Goal: Check status: Check status

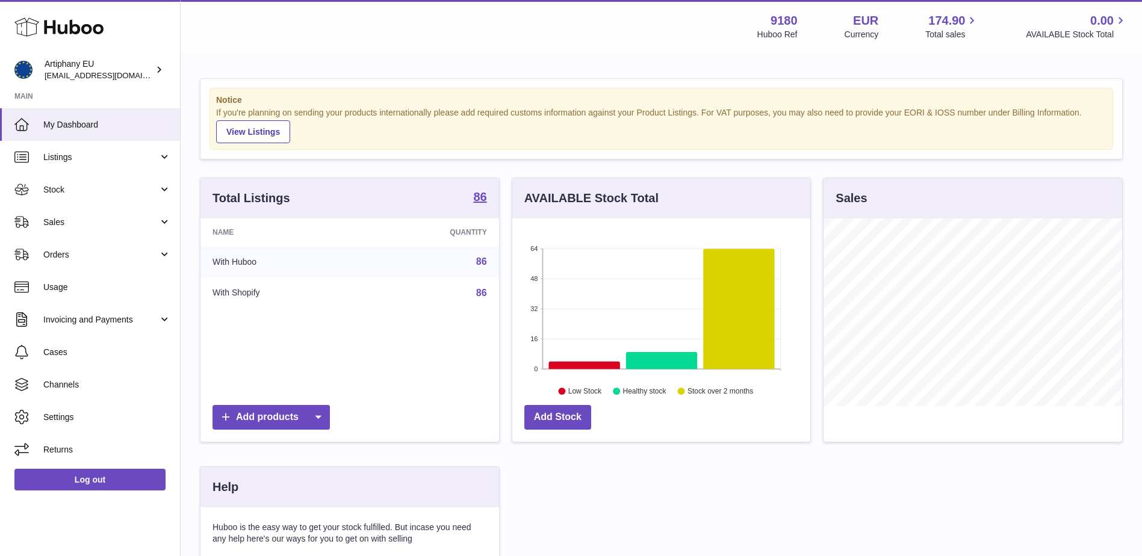
scroll to position [188, 301]
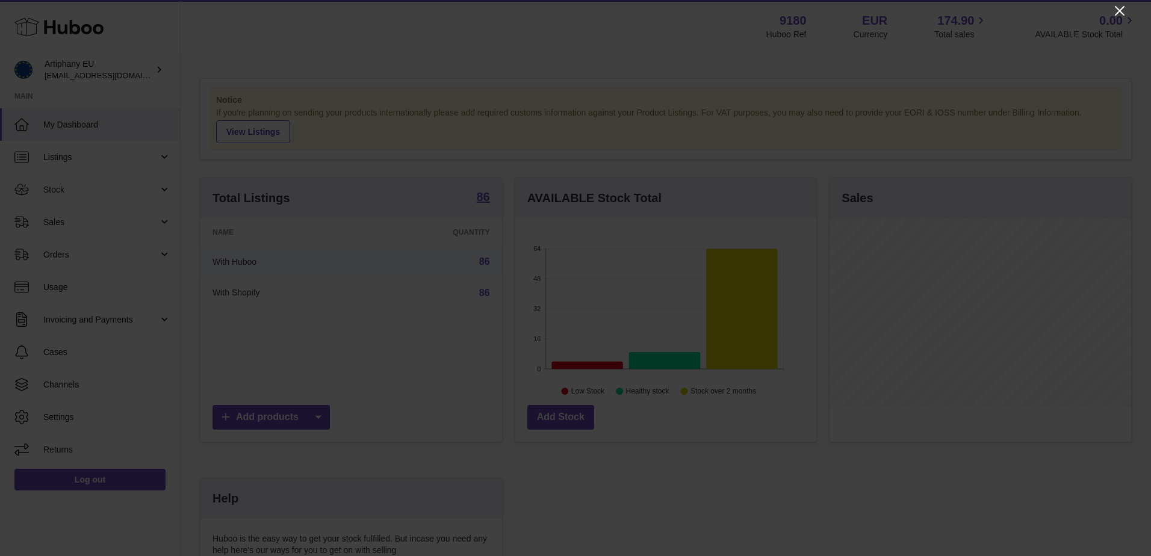
click at [1117, 10] on icon "Close" at bounding box center [1120, 11] width 14 height 14
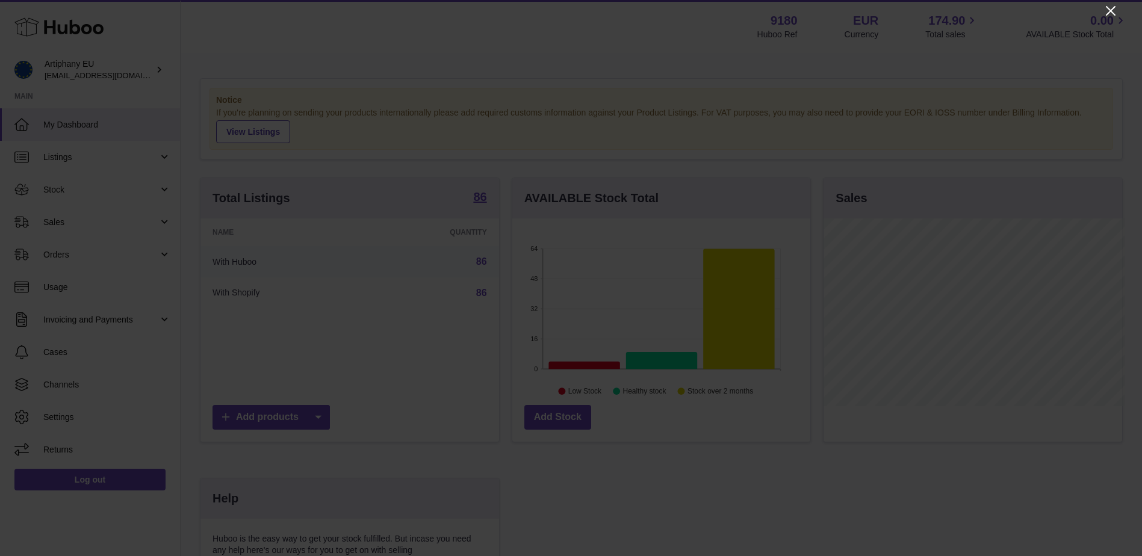
scroll to position [601977, 601866]
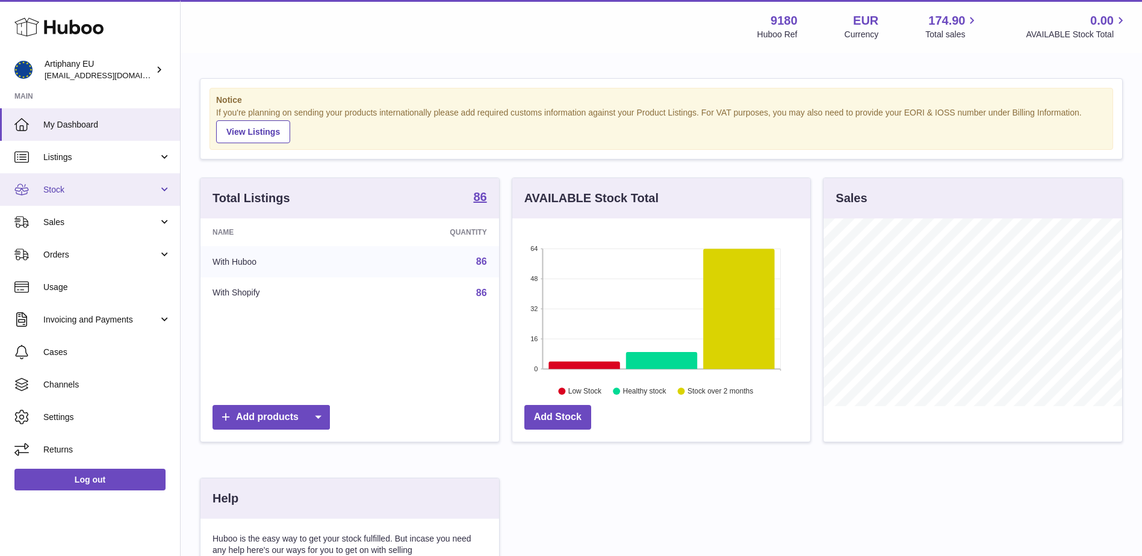
click at [80, 201] on link "Stock" at bounding box center [90, 189] width 180 height 33
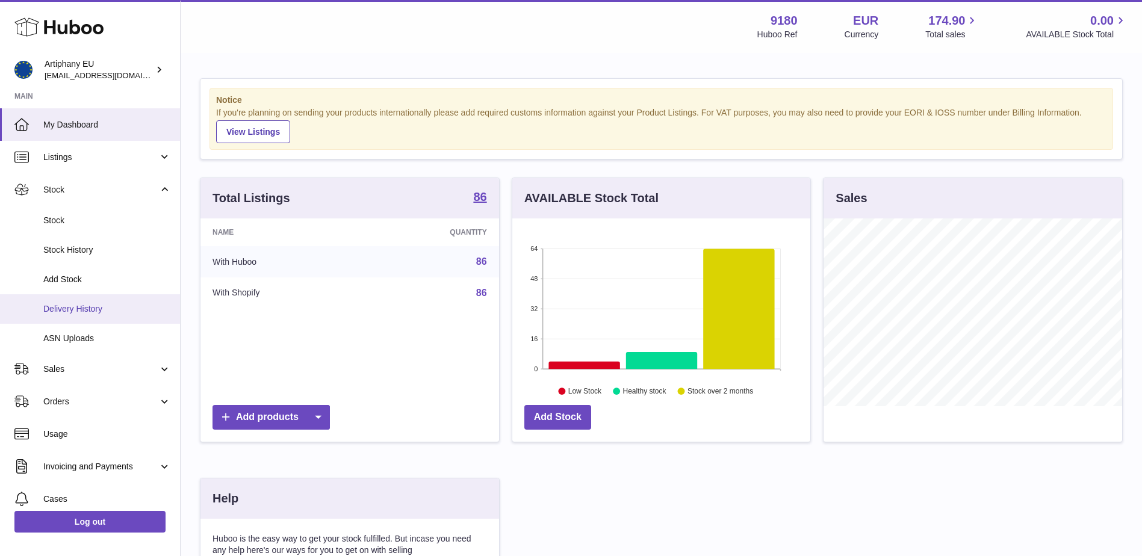
click at [75, 301] on link "Delivery History" at bounding box center [90, 309] width 180 height 30
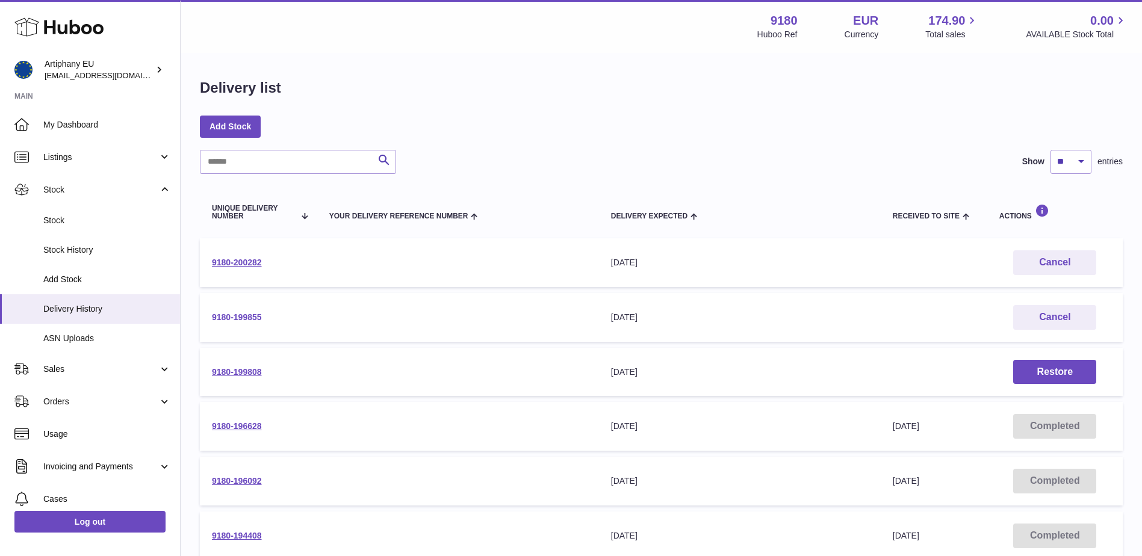
click at [255, 320] on link "9180-199855" at bounding box center [237, 318] width 50 height 10
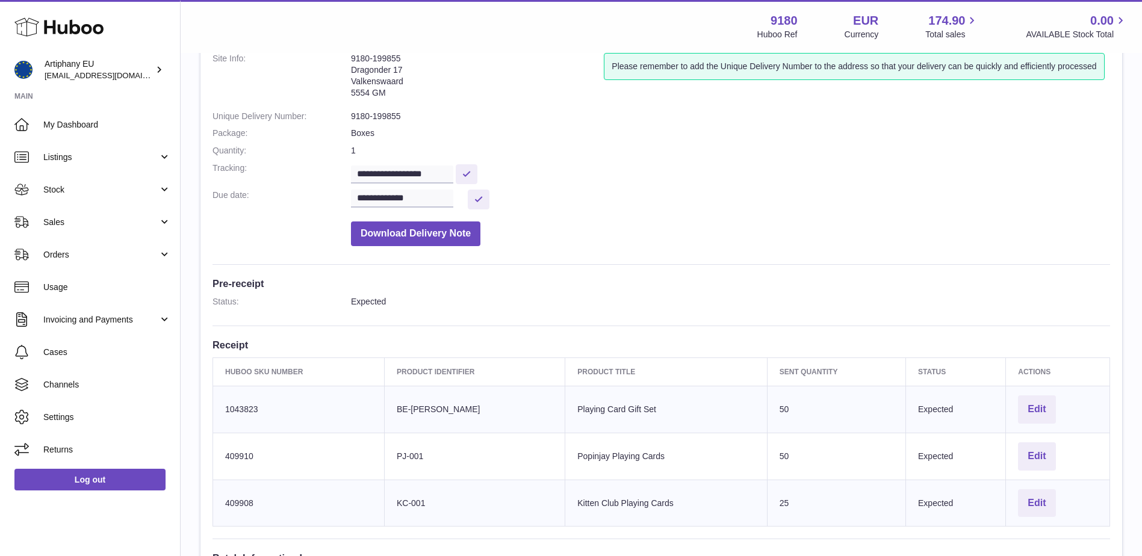
scroll to position [60, 0]
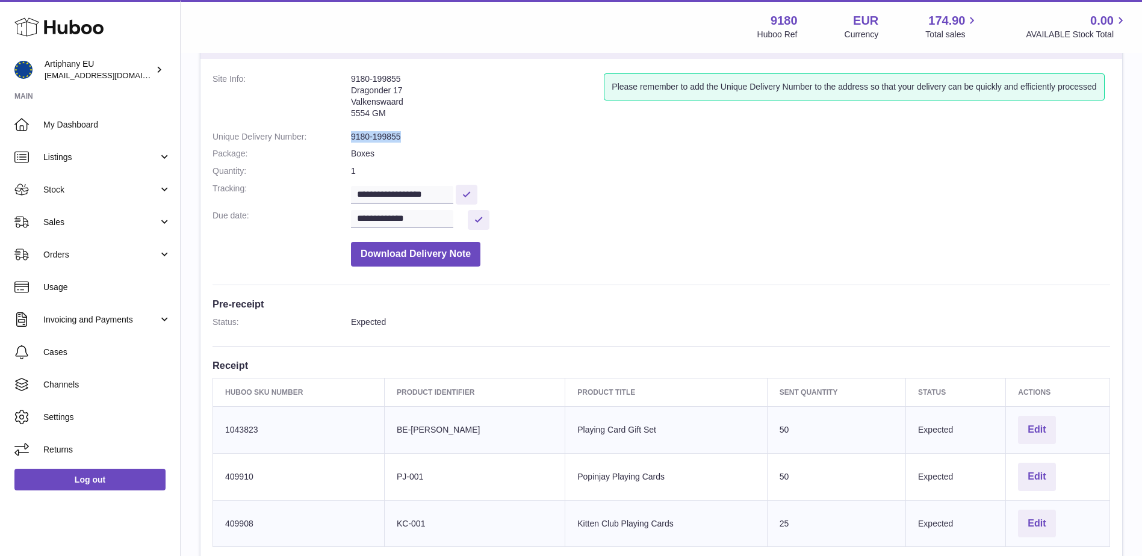
drag, startPoint x: 414, startPoint y: 136, endPoint x: 337, endPoint y: 136, distance: 77.1
click at [337, 136] on dl "**********" at bounding box center [662, 172] width 898 height 199
copy dl "9180-199855"
